Goal: Obtain resource: Obtain resource

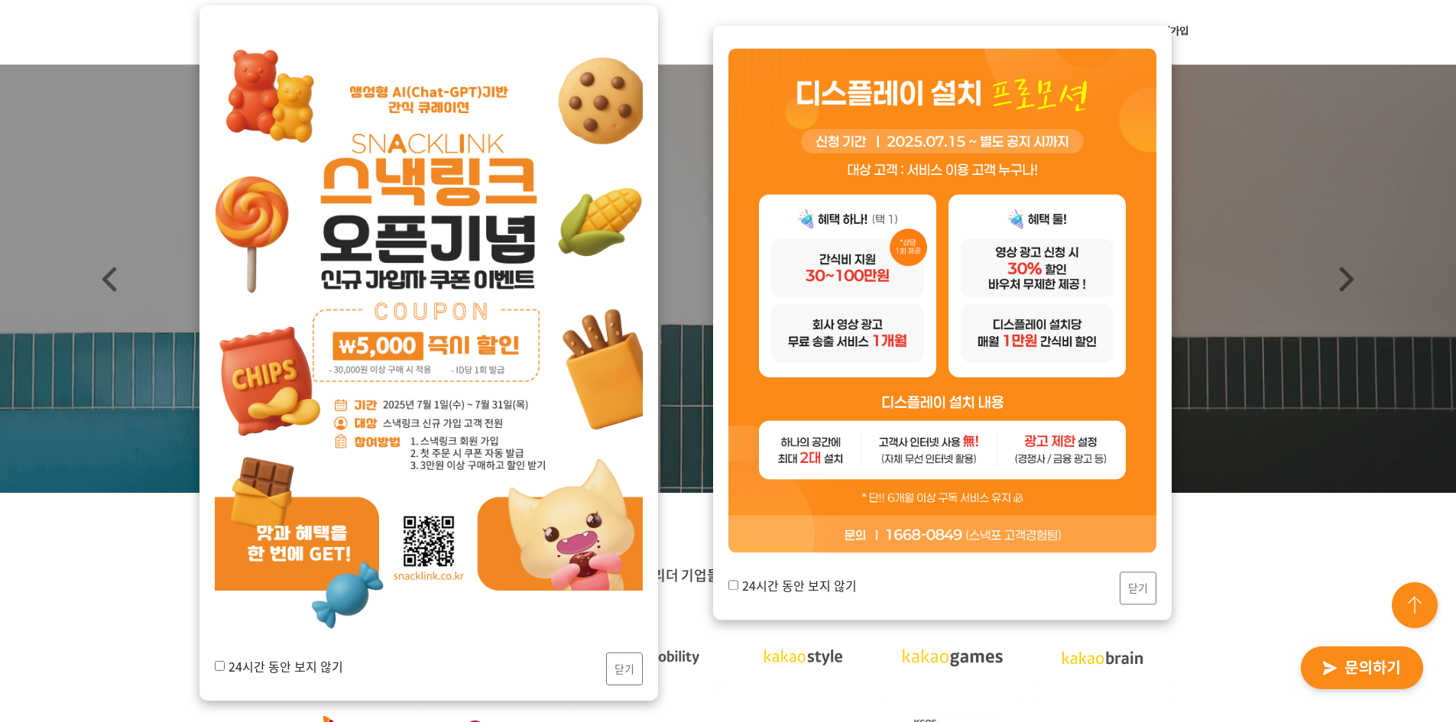
click at [220, 668] on input "24시간 동안 보지 않기" at bounding box center [220, 666] width 10 height 10
checkbox input "true"
click at [614, 669] on button "닫기" at bounding box center [624, 669] width 37 height 33
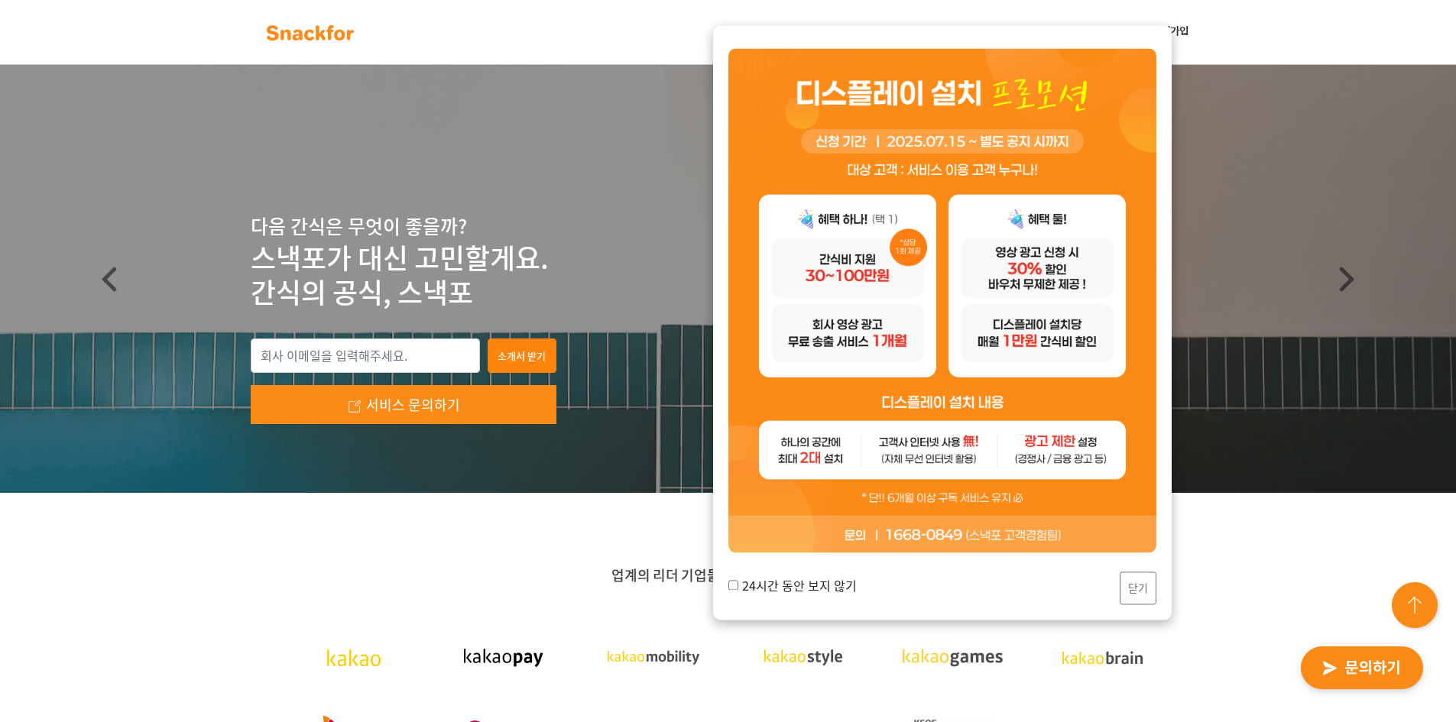
click at [733, 583] on input "24시간 동안 보지 않기" at bounding box center [733, 585] width 10 height 10
checkbox input "true"
click at [1153, 594] on button "닫기" at bounding box center [1138, 588] width 37 height 33
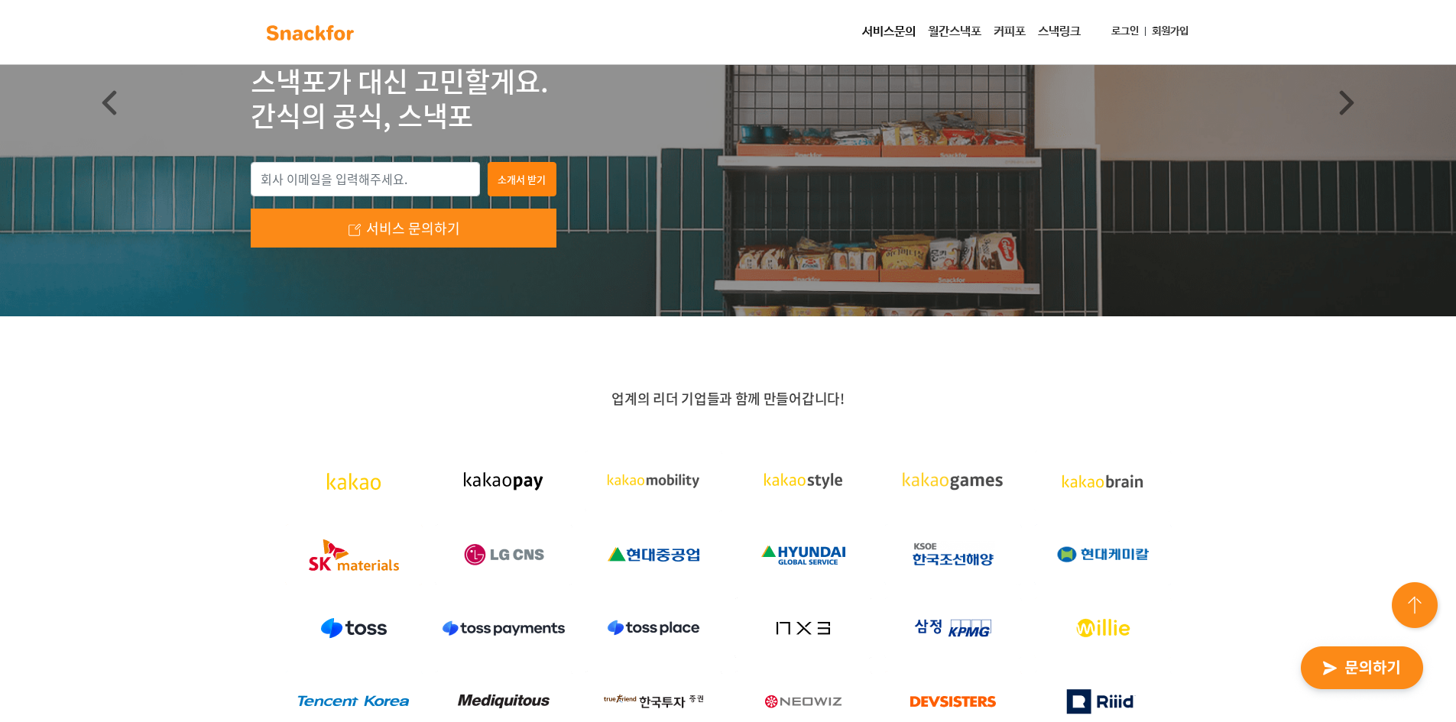
scroll to position [175, 0]
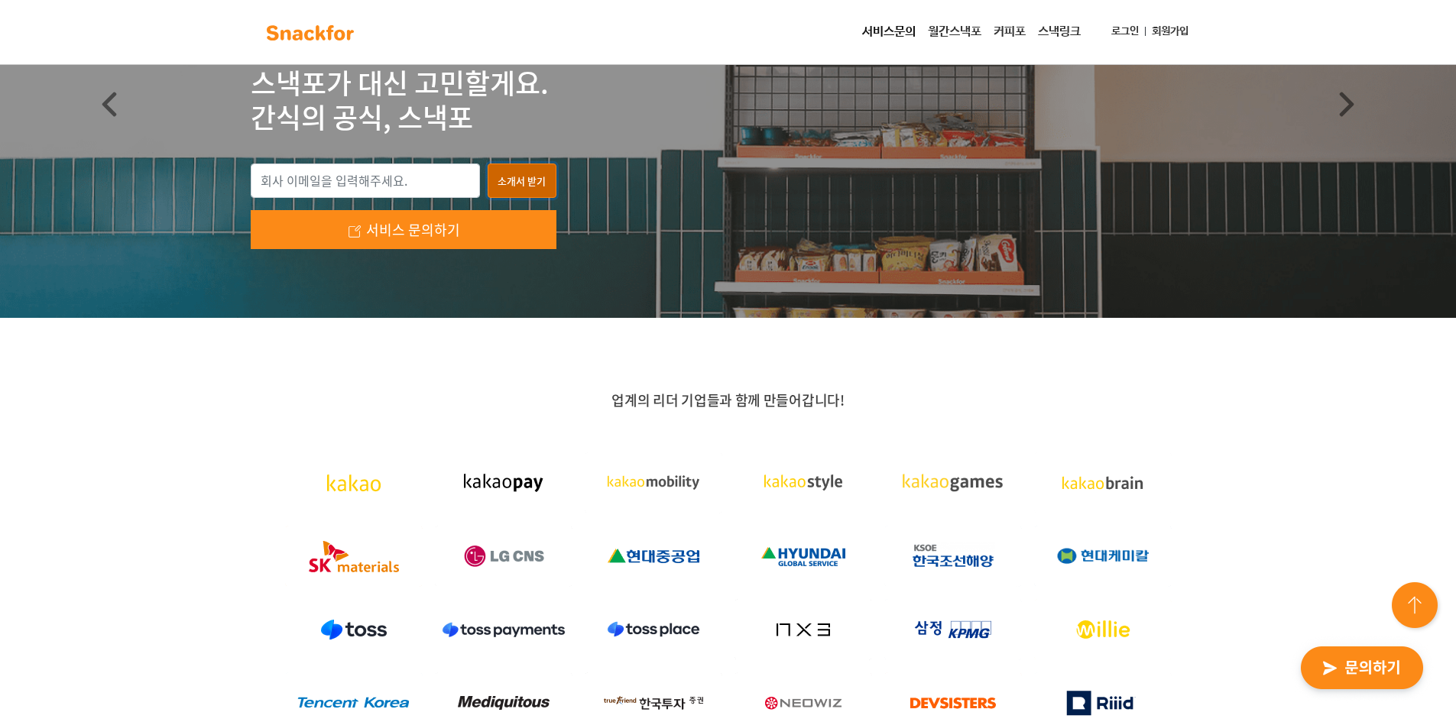
click at [505, 183] on button "소개서 받기" at bounding box center [522, 181] width 69 height 35
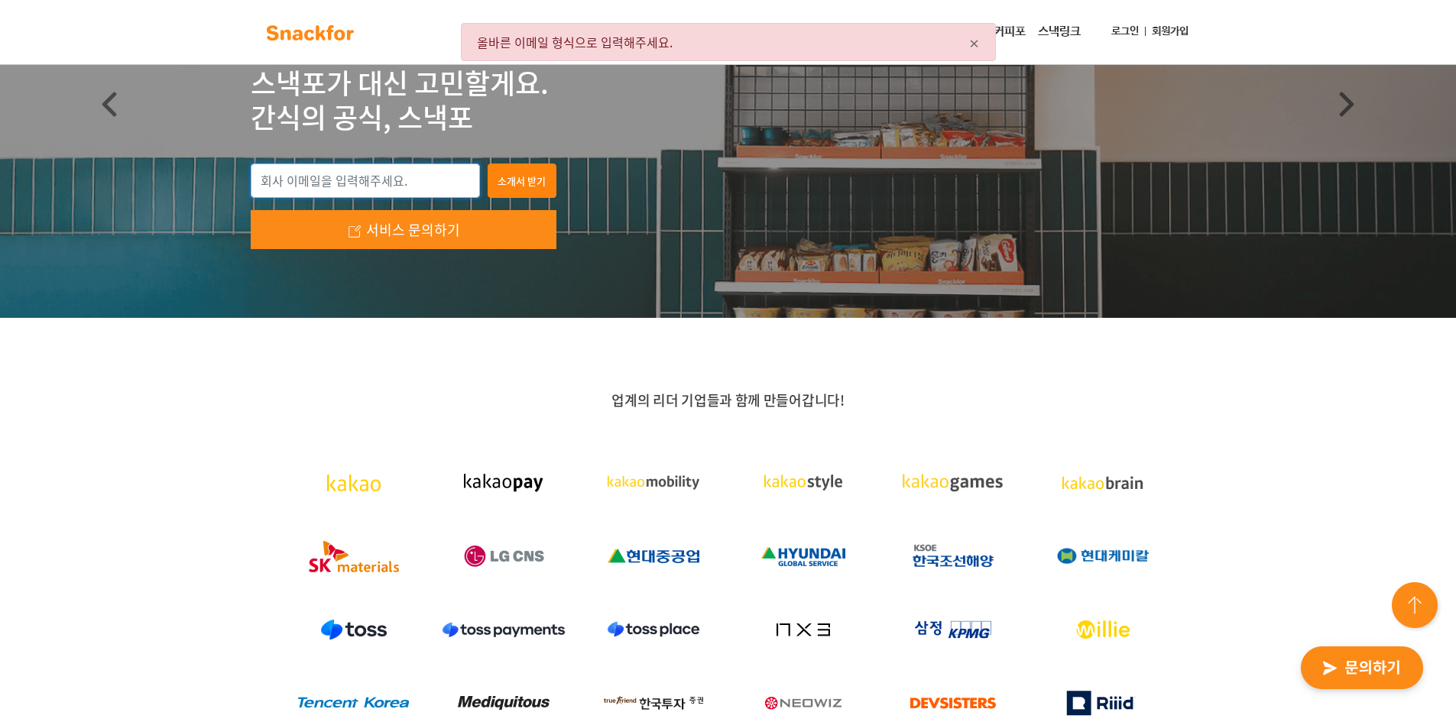
click at [381, 173] on input "email" at bounding box center [365, 181] width 229 height 35
type input "d"
type input "h"
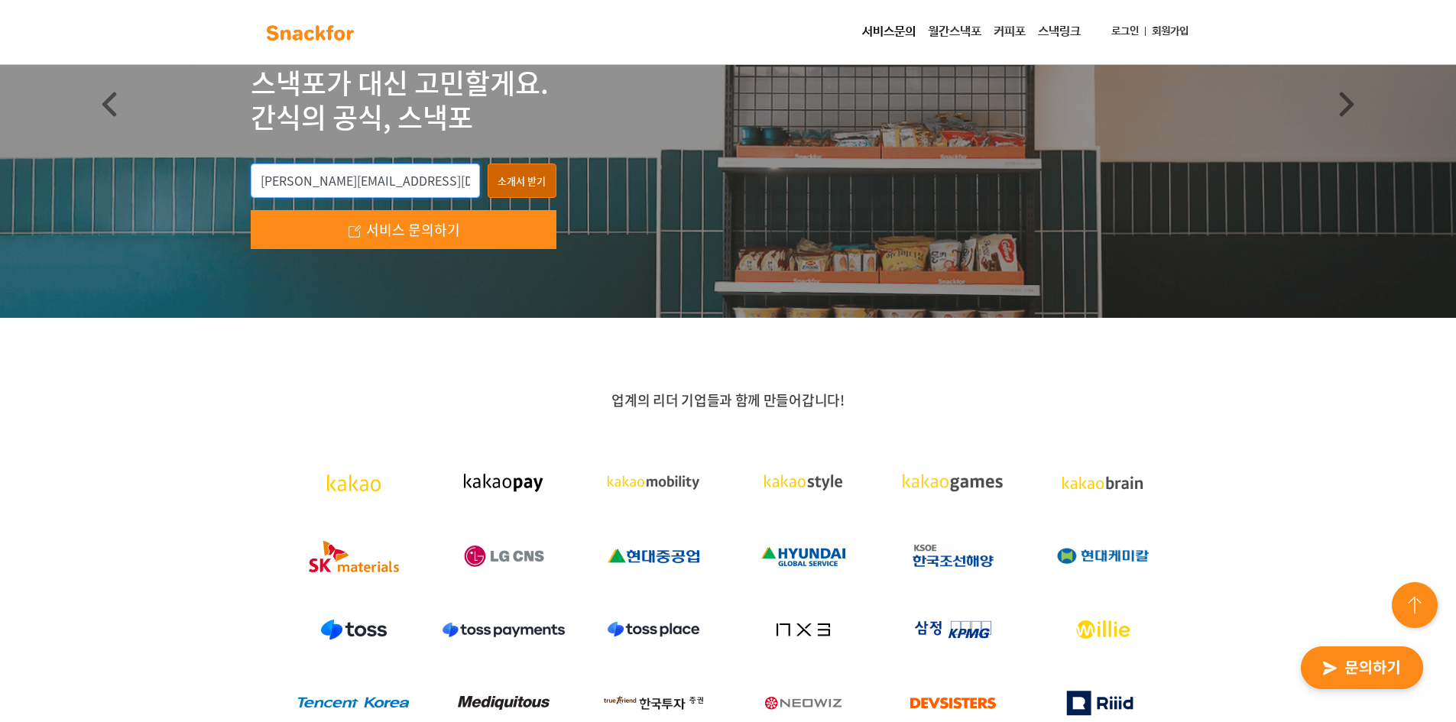
type input "[PERSON_NAME][EMAIL_ADDRESS][DOMAIN_NAME]"
click at [542, 179] on button "소개서 받기" at bounding box center [522, 181] width 69 height 35
type input "[PERSON_NAME][EMAIL_ADDRESS][DOMAIN_NAME]"
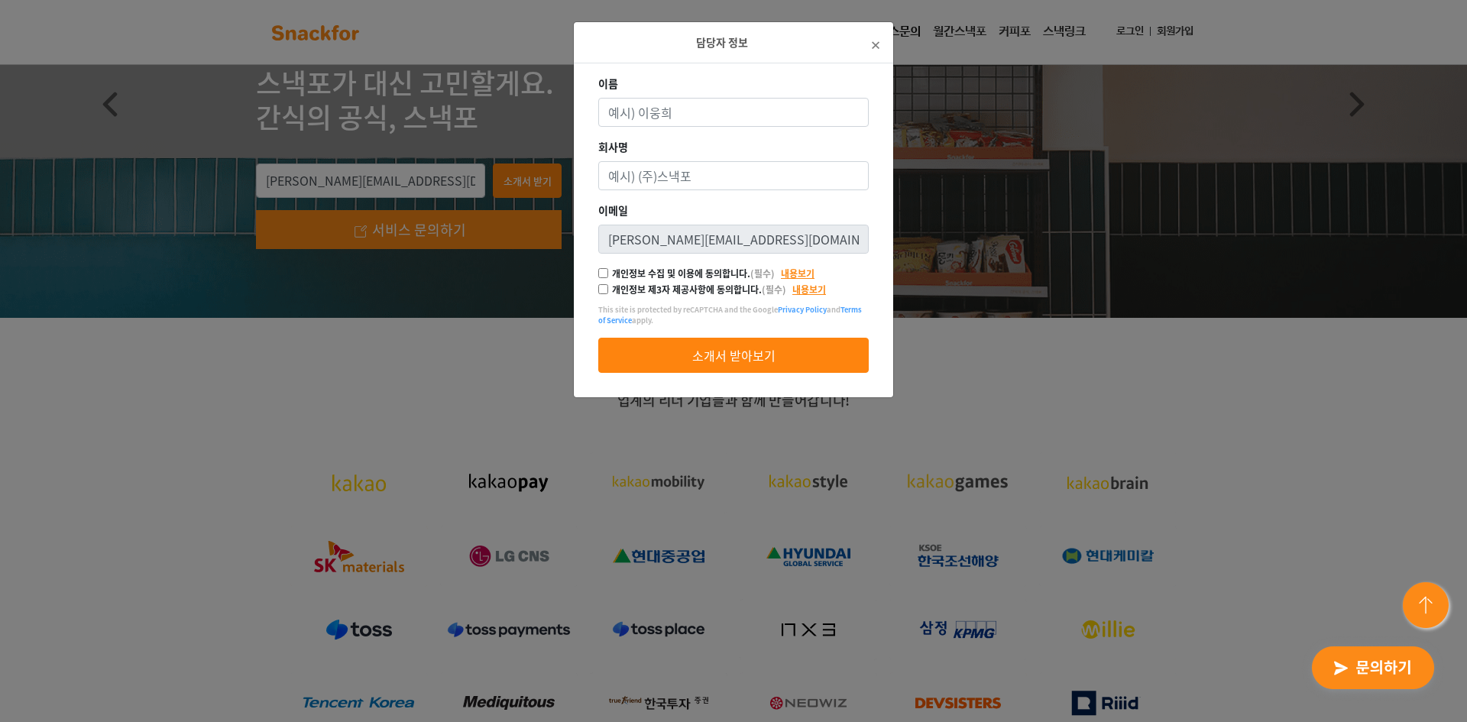
click at [727, 96] on div "이름" at bounding box center [733, 101] width 271 height 51
click at [727, 102] on input "이름" at bounding box center [733, 112] width 271 height 29
type input "정서윤"
click at [673, 170] on input "회사명" at bounding box center [733, 175] width 271 height 29
type input "dkc"
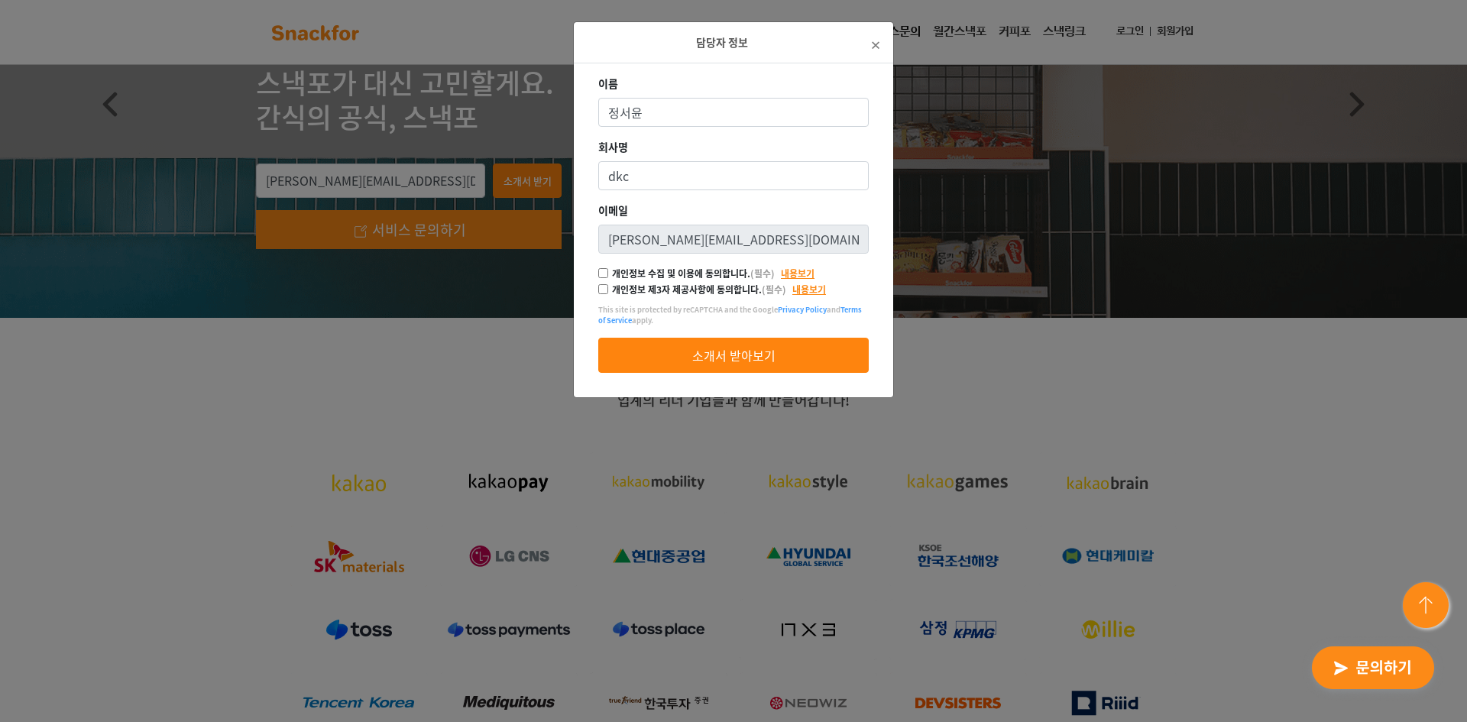
click at [601, 271] on input "개인정보 수집 및 이용에 동의합니다. (필수)" at bounding box center [603, 273] width 10 height 10
checkbox input "true"
click at [601, 284] on div "개인정보 제3자 제공사항에 동의합니다. (필수) 내용보기" at bounding box center [712, 290] width 228 height 14
click at [605, 290] on input "개인정보 제3자 제공사항에 동의합니다. (필수)" at bounding box center [603, 289] width 10 height 10
checkbox input "true"
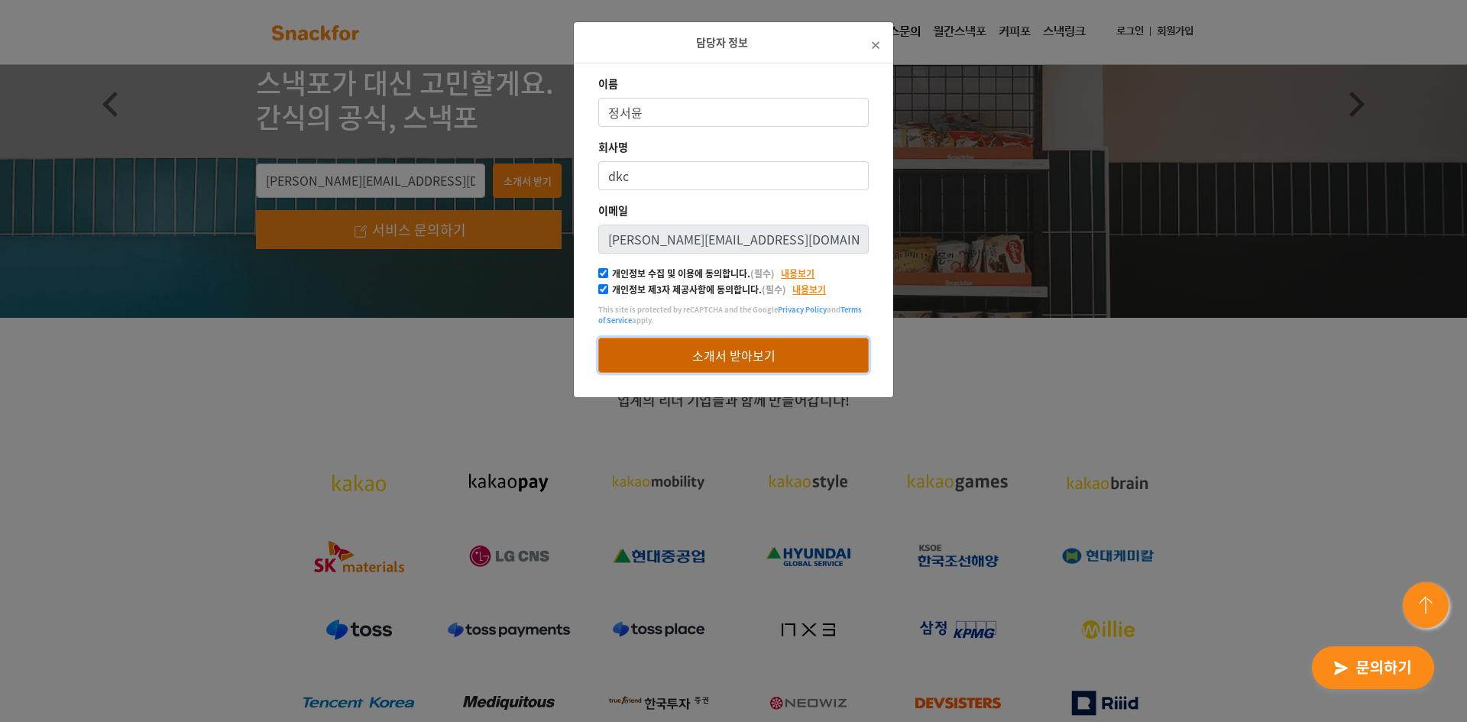
click at [639, 352] on button "소개서 받아보기" at bounding box center [733, 355] width 271 height 35
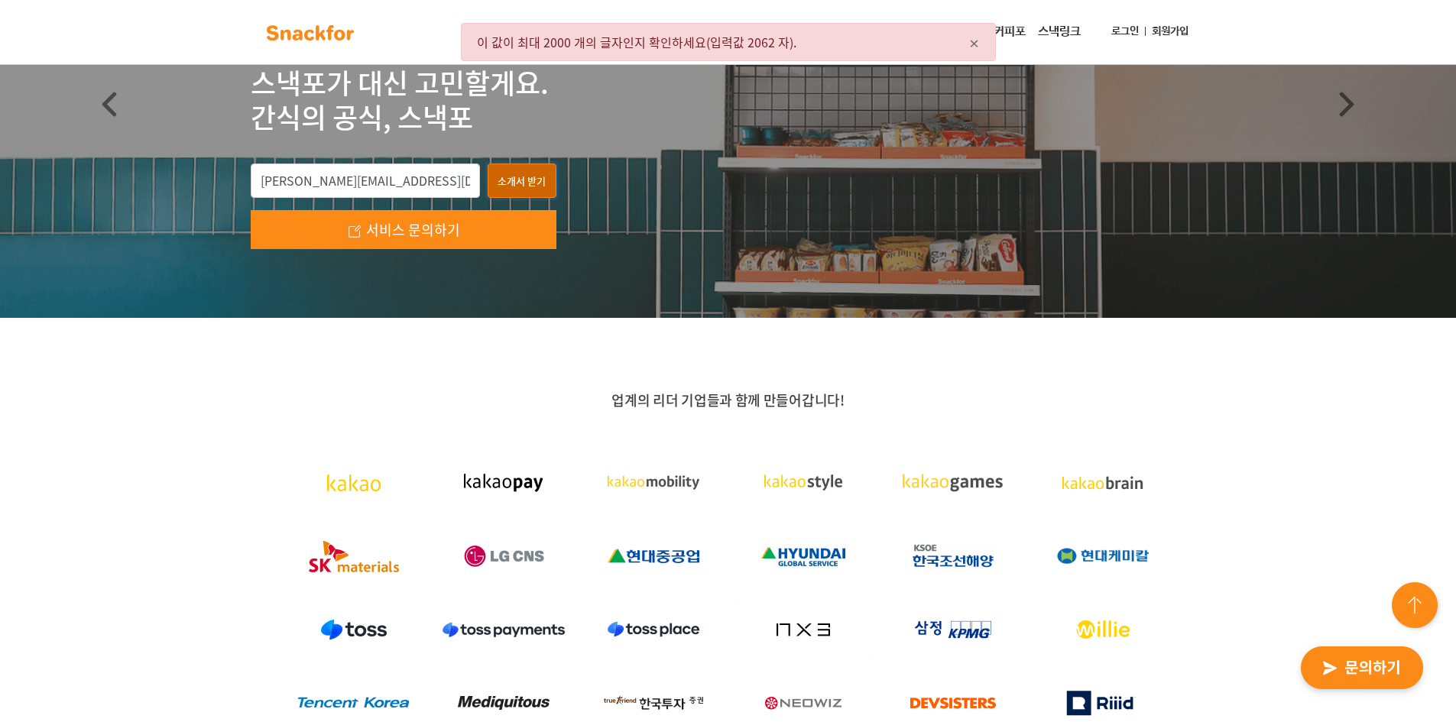
click at [514, 171] on button "소개서 받기" at bounding box center [522, 181] width 69 height 35
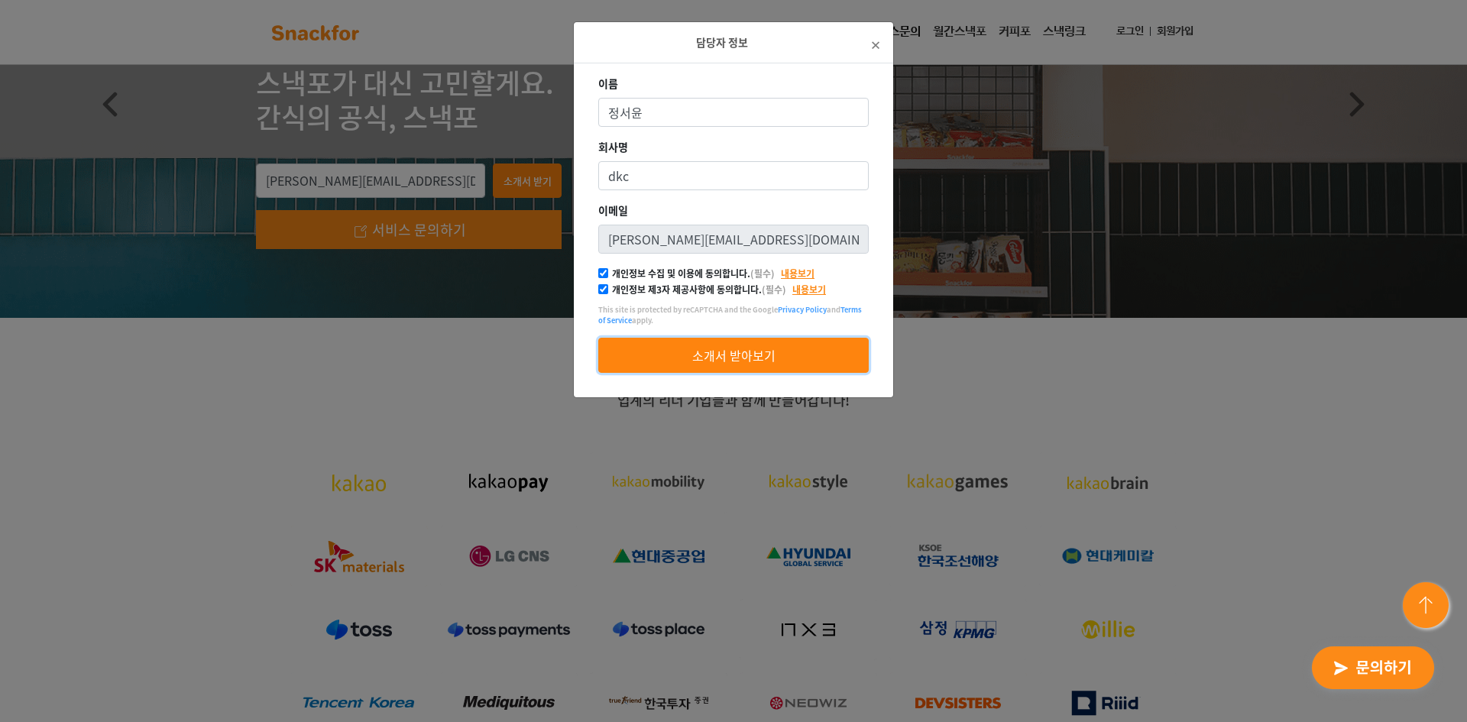
click at [664, 342] on button "소개서 받아보기" at bounding box center [733, 355] width 271 height 35
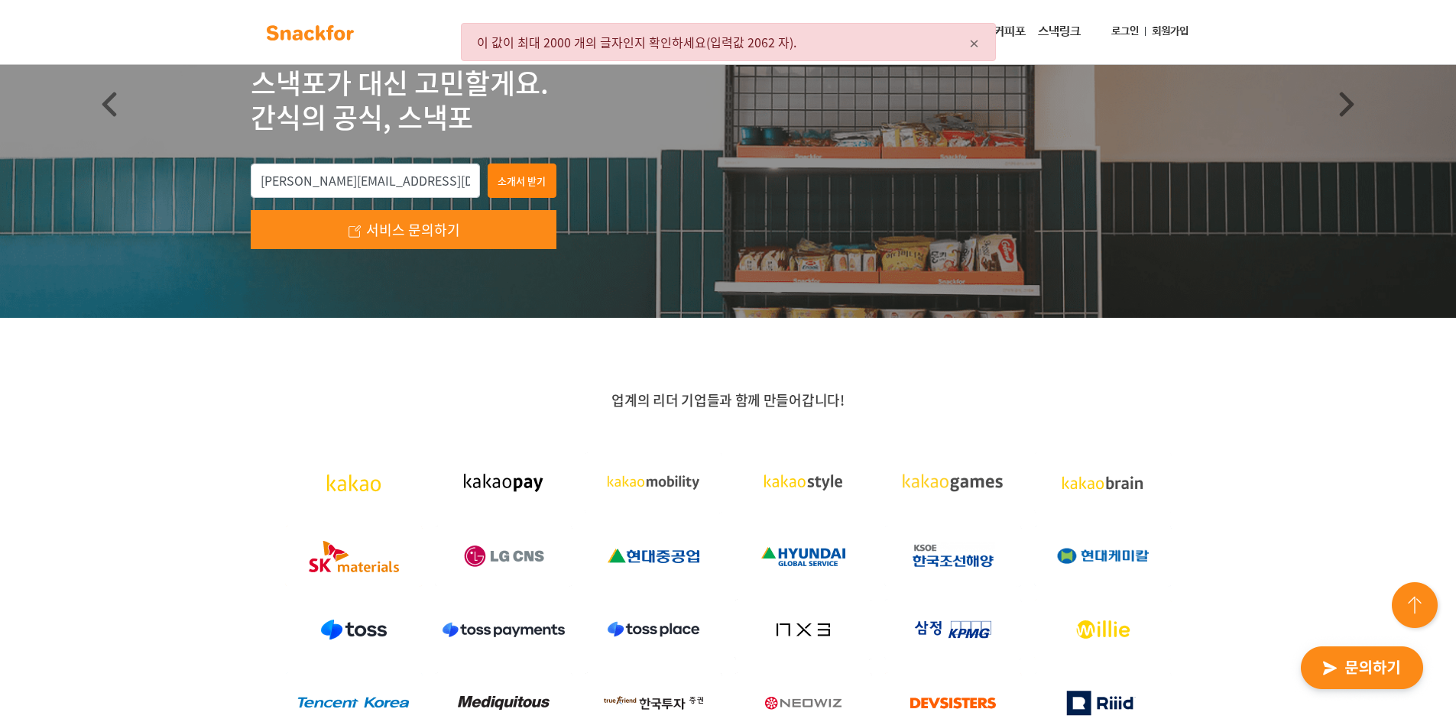
click at [623, 39] on div "× 이 값이 최대 2000 개의 글자인지 확인하세요(입력값 2062 자)." at bounding box center [728, 42] width 535 height 38
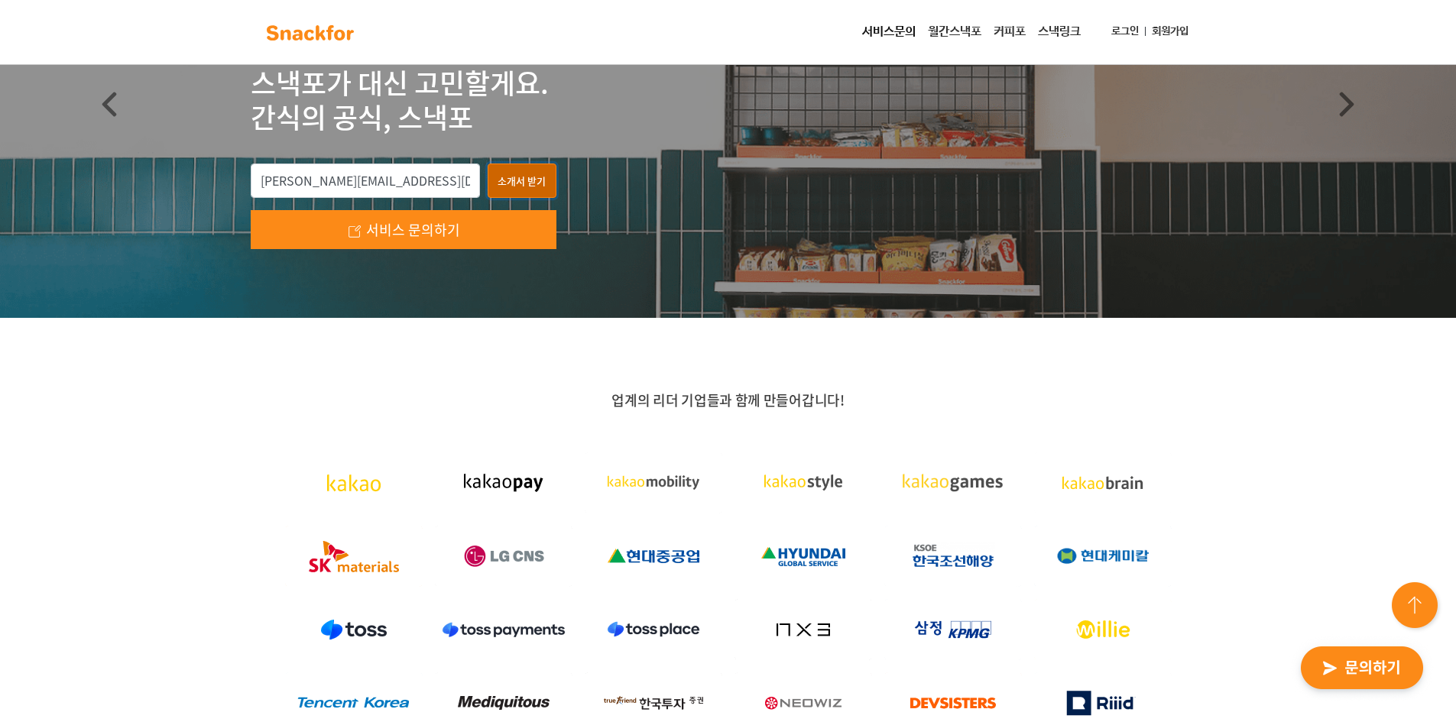
click at [507, 179] on button "소개서 받기" at bounding box center [522, 181] width 69 height 35
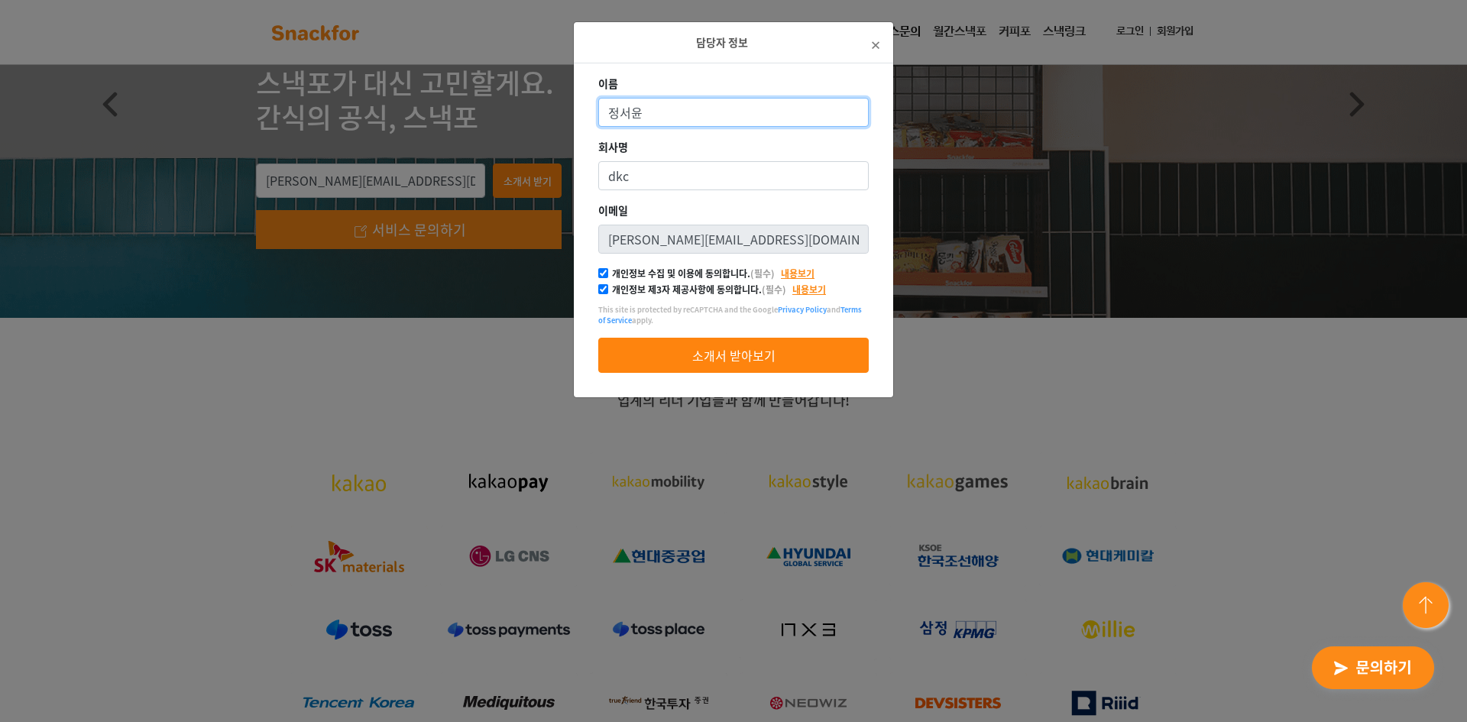
click at [666, 100] on input "정서윤" at bounding box center [733, 112] width 271 height 29
click at [608, 111] on input "정서윤" at bounding box center [733, 112] width 271 height 29
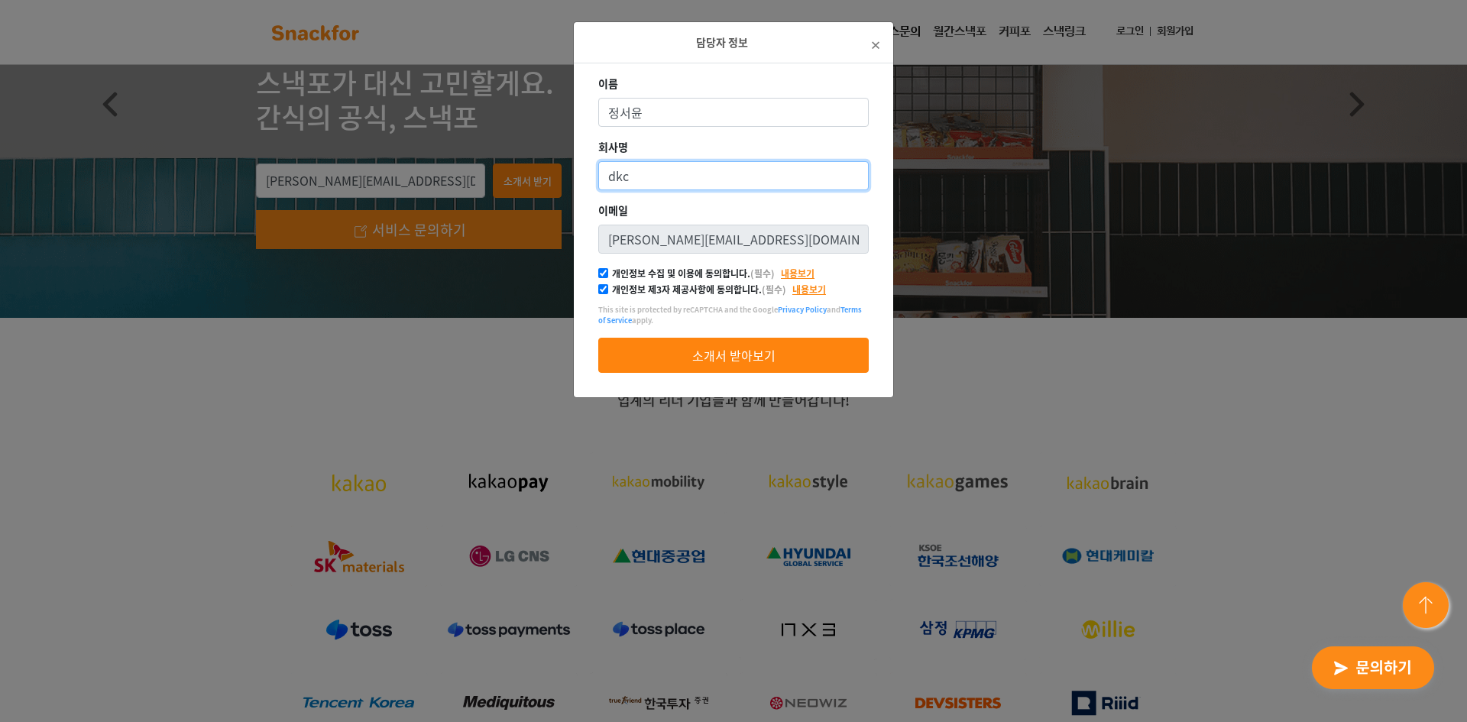
click at [670, 168] on input "dkc" at bounding box center [733, 175] width 271 height 29
type input "dkc"
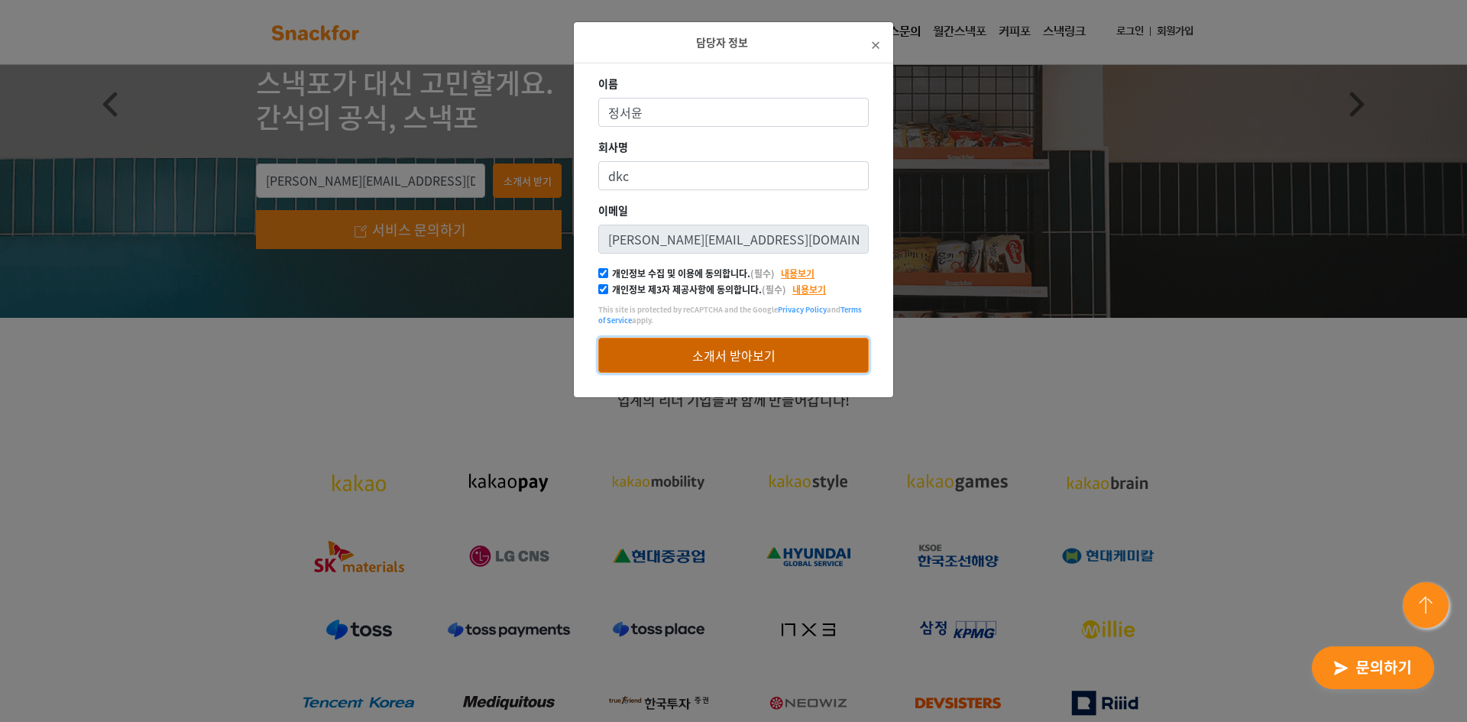
click at [702, 357] on button "소개서 받아보기" at bounding box center [733, 355] width 271 height 35
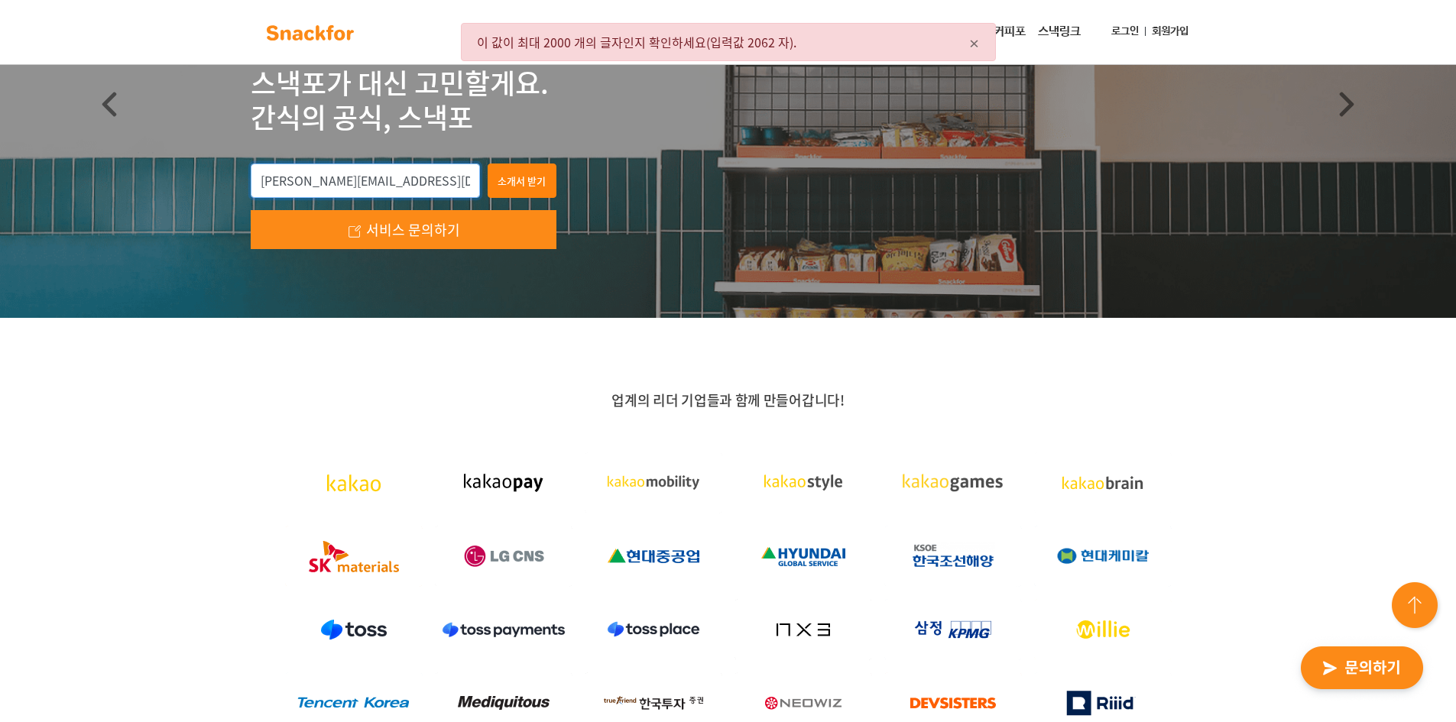
drag, startPoint x: 384, startPoint y: 173, endPoint x: 435, endPoint y: 187, distance: 52.3
click at [385, 174] on input "[PERSON_NAME][EMAIL_ADDRESS][DOMAIN_NAME]" at bounding box center [365, 181] width 229 height 35
drag, startPoint x: 431, startPoint y: 187, endPoint x: 352, endPoint y: 206, distance: 81.7
click at [287, 206] on div "[PERSON_NAME][EMAIL_ADDRESS][DOMAIN_NAME] [DEMOGRAPHIC_DATA] 받기 서비스 문의하기" at bounding box center [404, 207] width 306 height 86
type input "j"
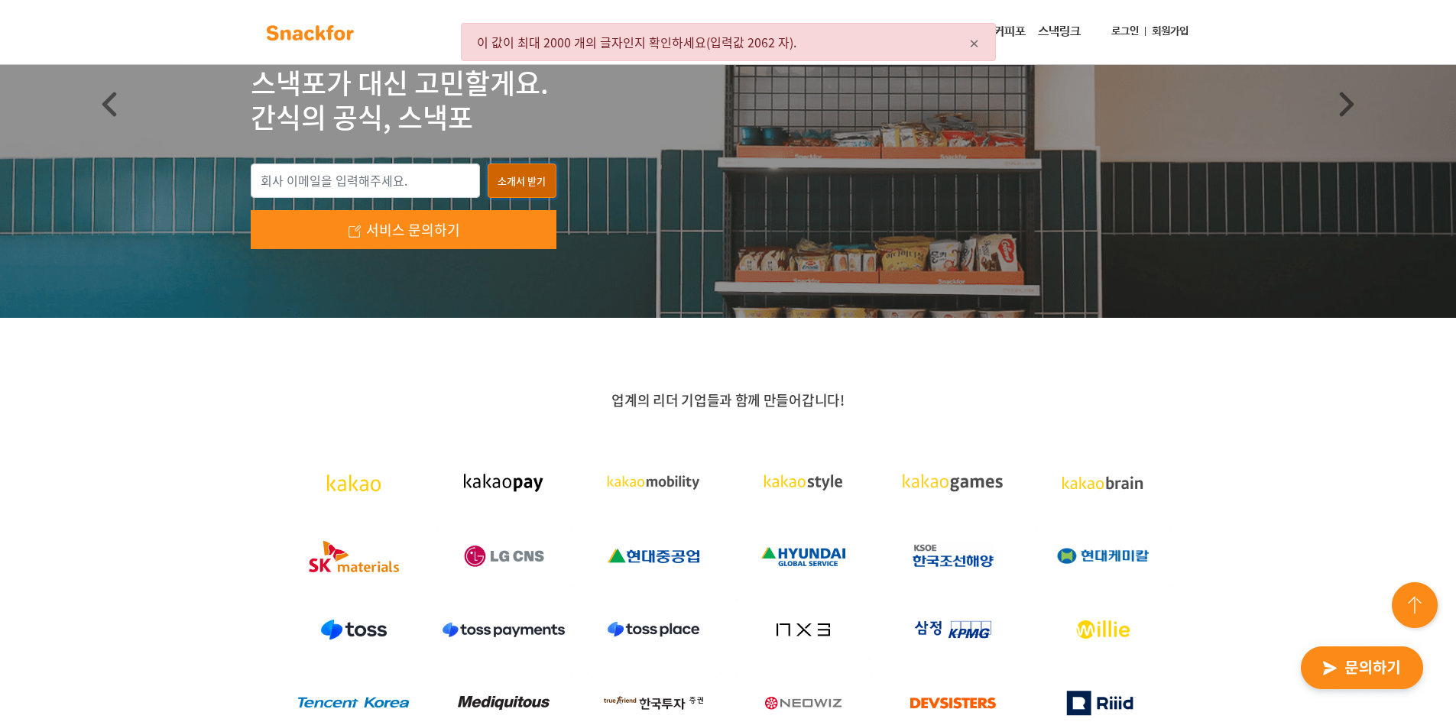
click at [513, 183] on button "소개서 받기" at bounding box center [522, 181] width 69 height 35
click at [417, 187] on input "email" at bounding box center [365, 181] width 229 height 35
type input "h"
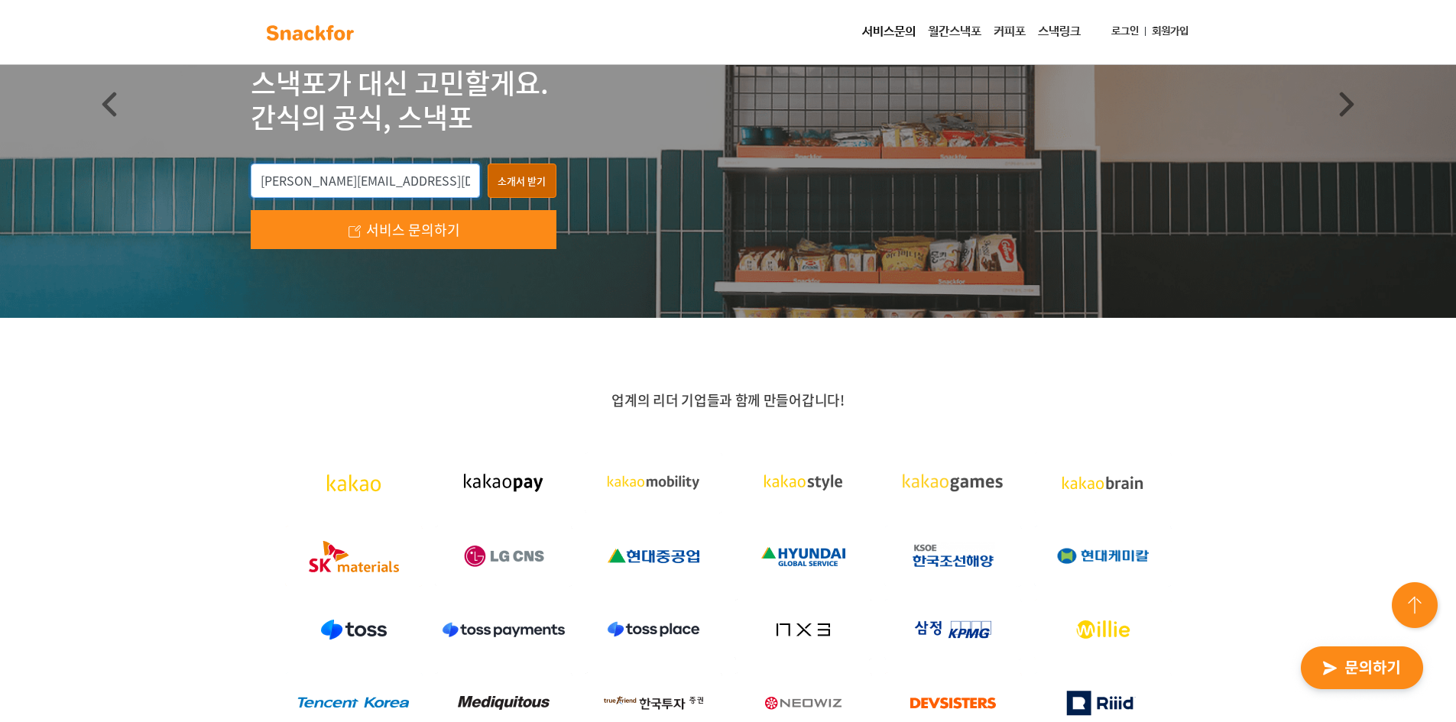
type input "[PERSON_NAME][EMAIL_ADDRESS][DOMAIN_NAME]"
click at [528, 193] on button "소개서 받기" at bounding box center [522, 181] width 69 height 35
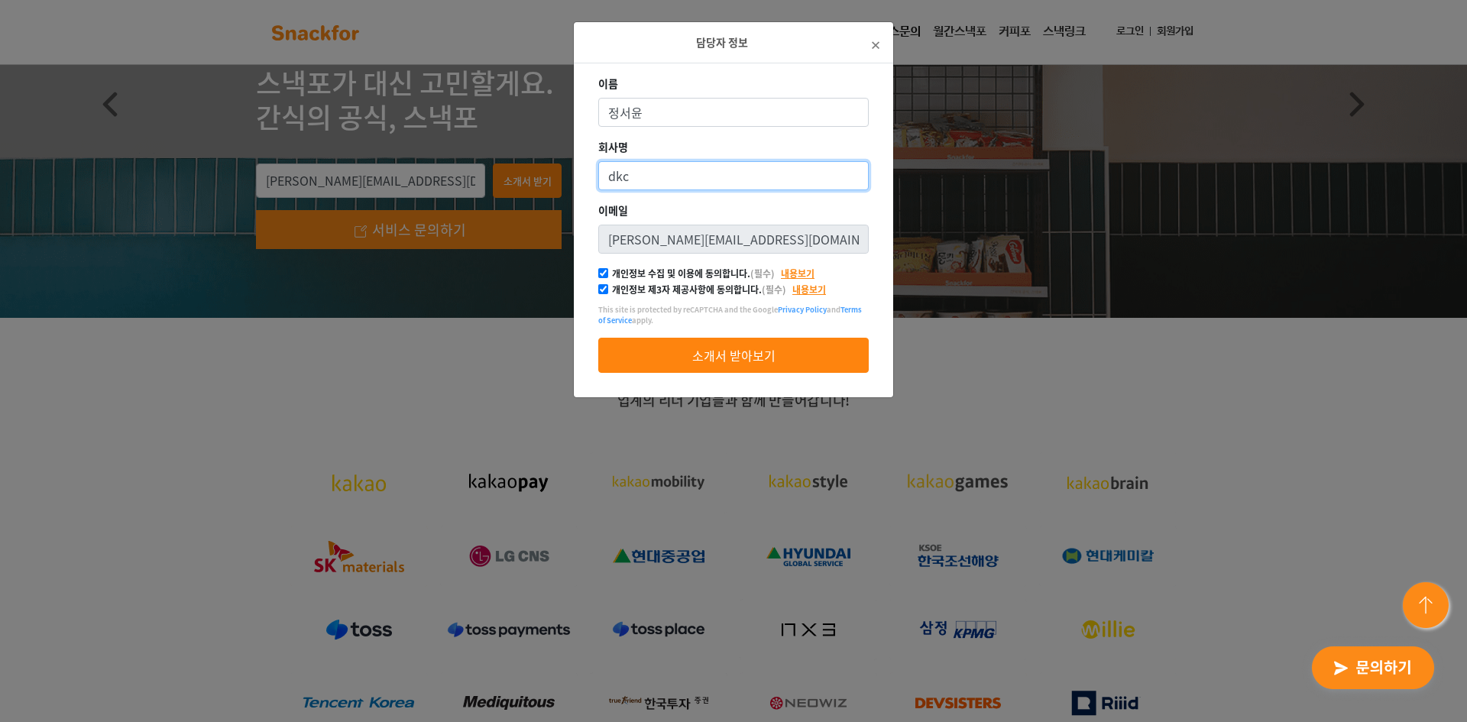
drag, startPoint x: 645, startPoint y: 181, endPoint x: 551, endPoint y: 184, distance: 94.0
click at [551, 184] on div "담당자 정보 × 이름 [PERSON_NAME] 회사명 dkc [PERSON_NAME] [PERSON_NAME][EMAIL_ADDRESS][DO…" at bounding box center [733, 361] width 1467 height 722
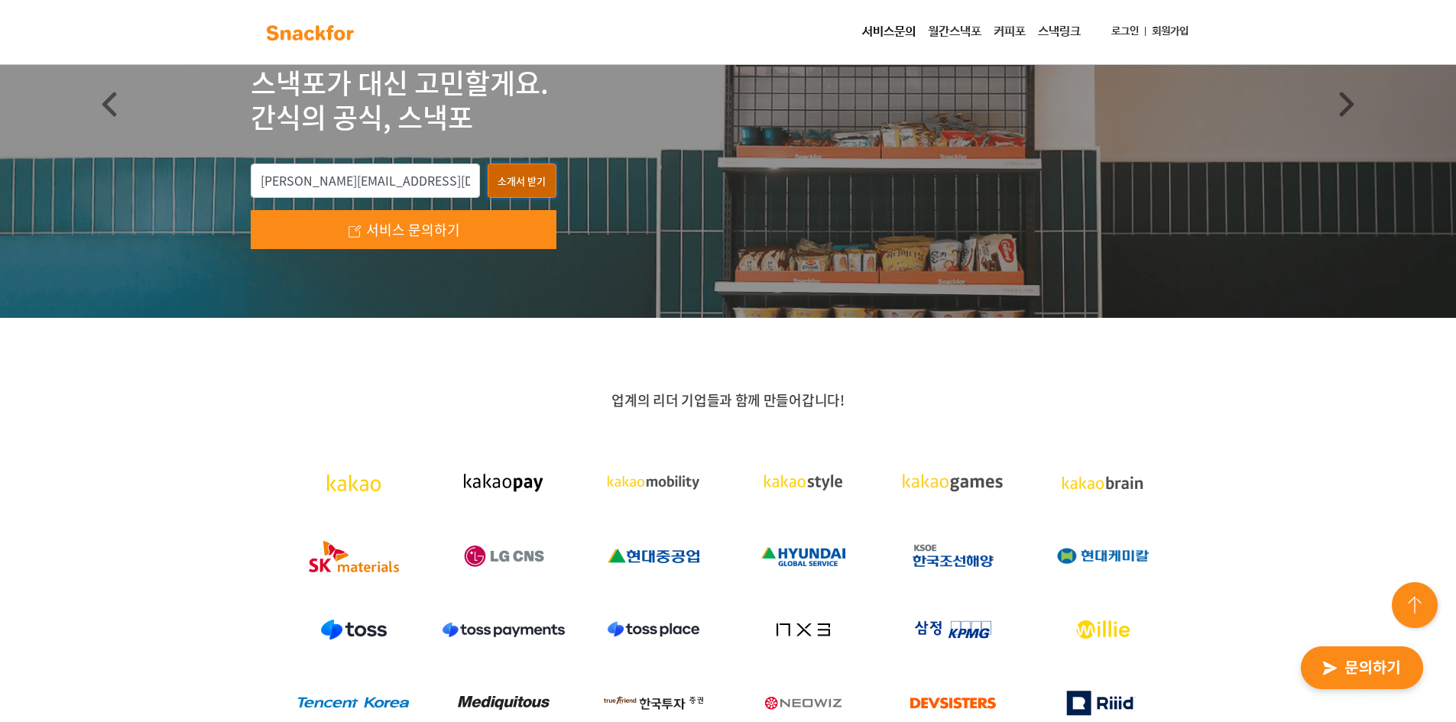
click at [525, 180] on button "소개서 받기" at bounding box center [522, 181] width 69 height 35
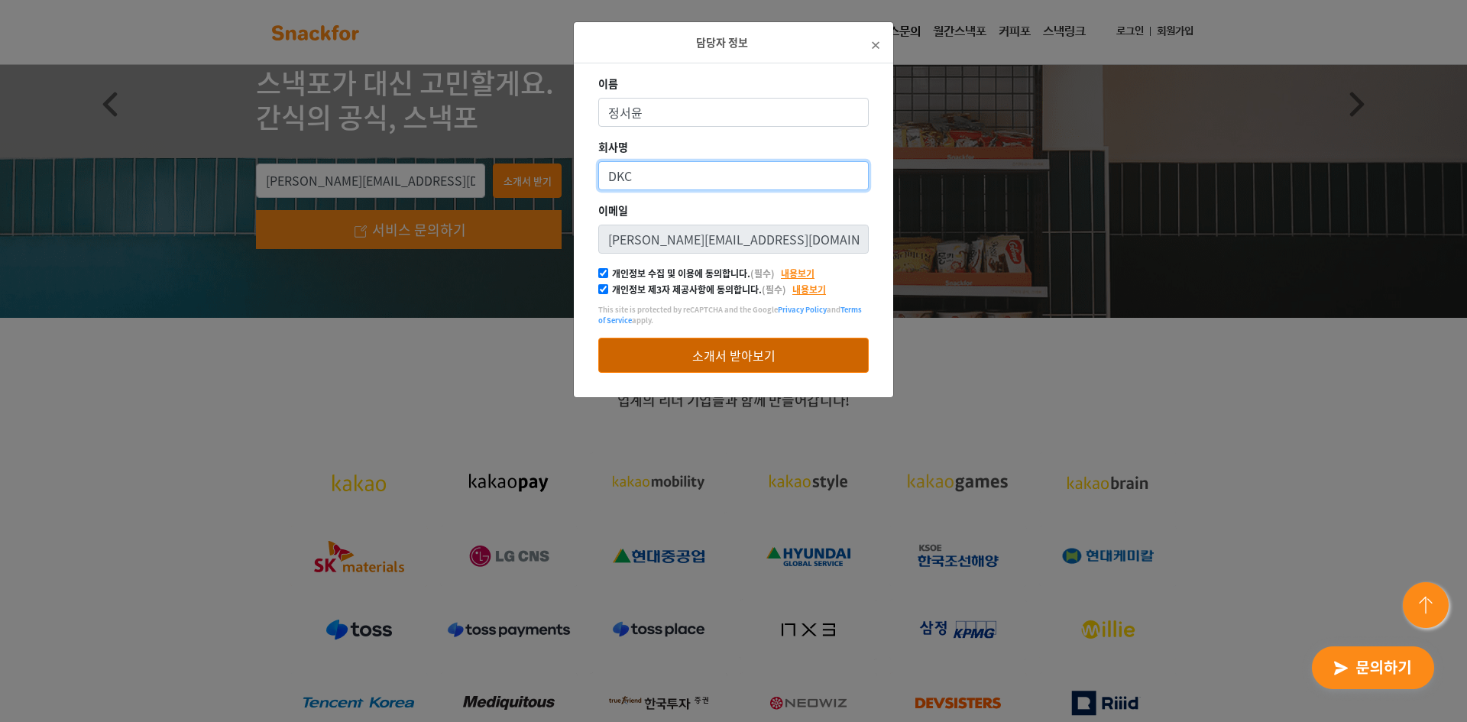
type input "DKC"
click at [744, 349] on button "소개서 받아보기" at bounding box center [733, 355] width 271 height 35
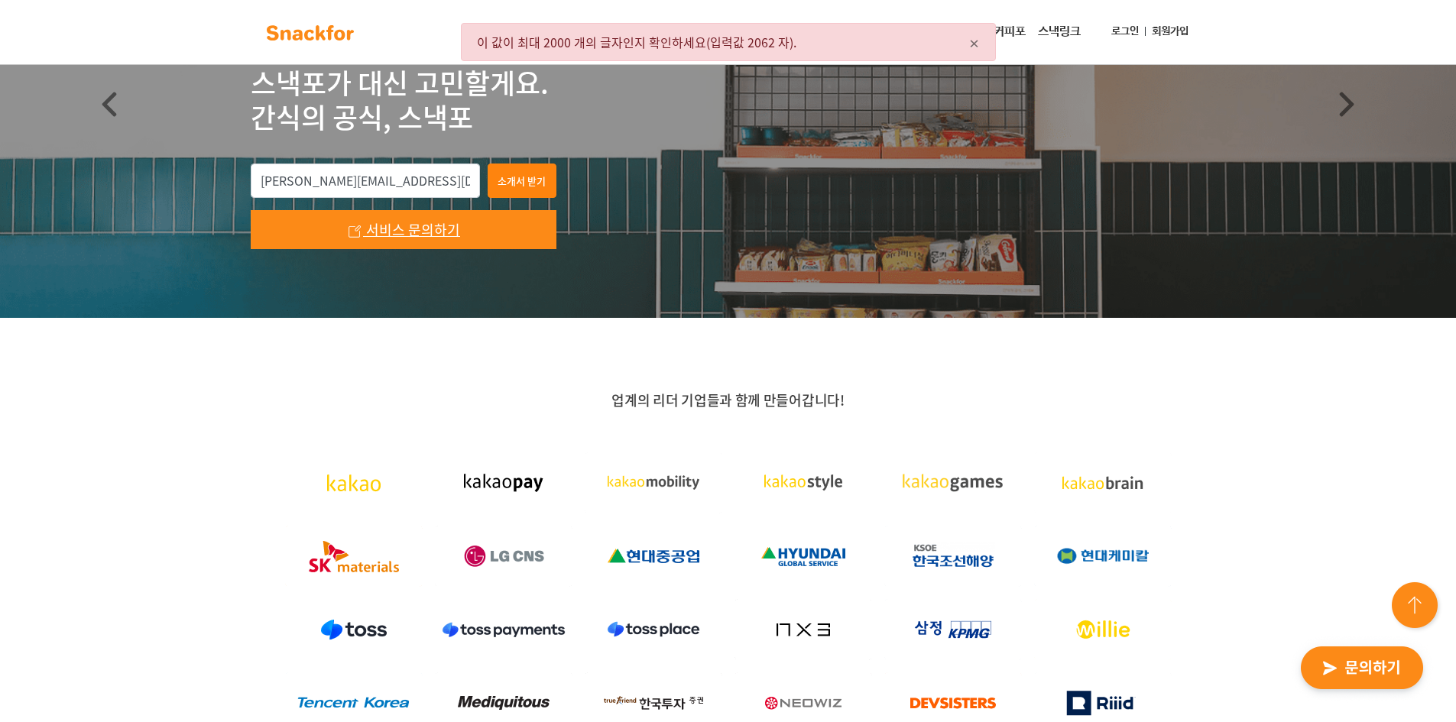
click at [418, 227] on span "서비스 문의하기" at bounding box center [413, 229] width 94 height 21
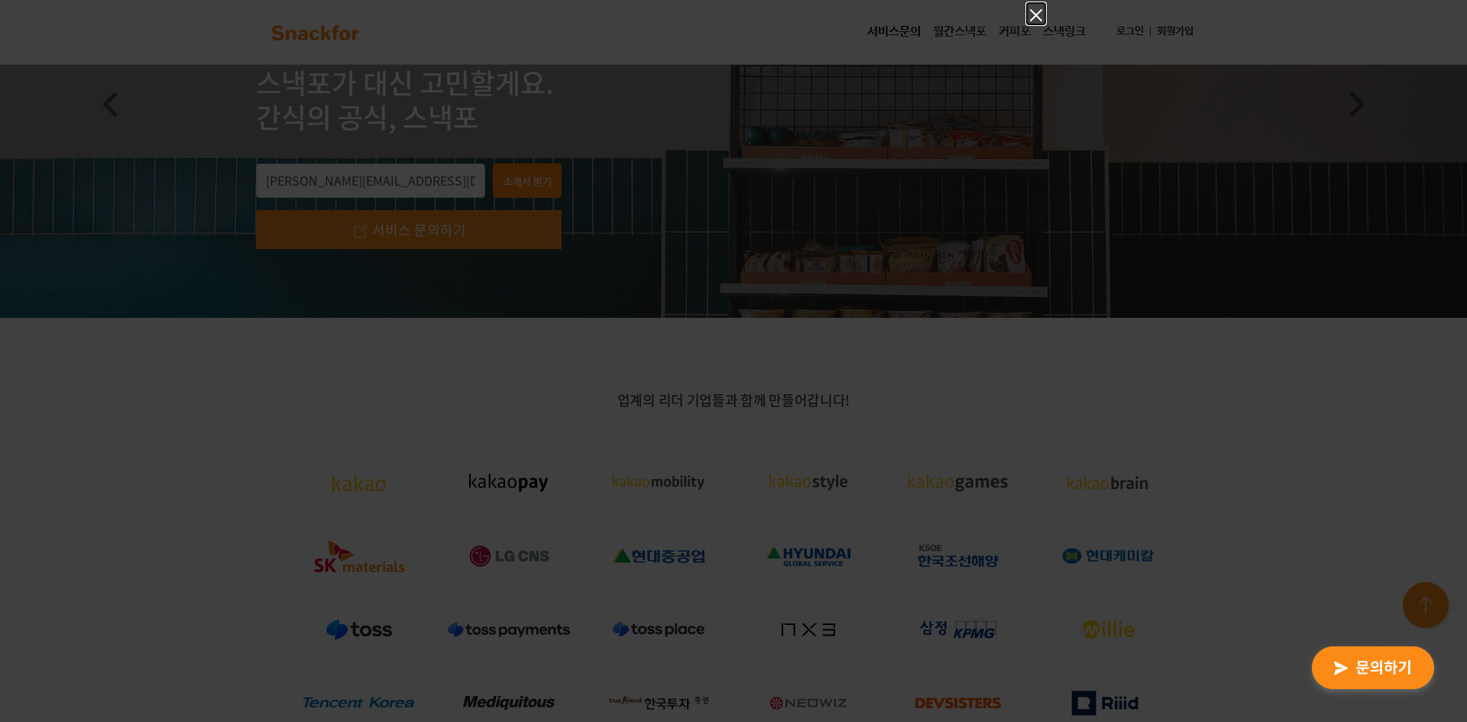
click at [1035, 17] on icon "Close" at bounding box center [1036, 15] width 12 height 12
